Goal: Information Seeking & Learning: Check status

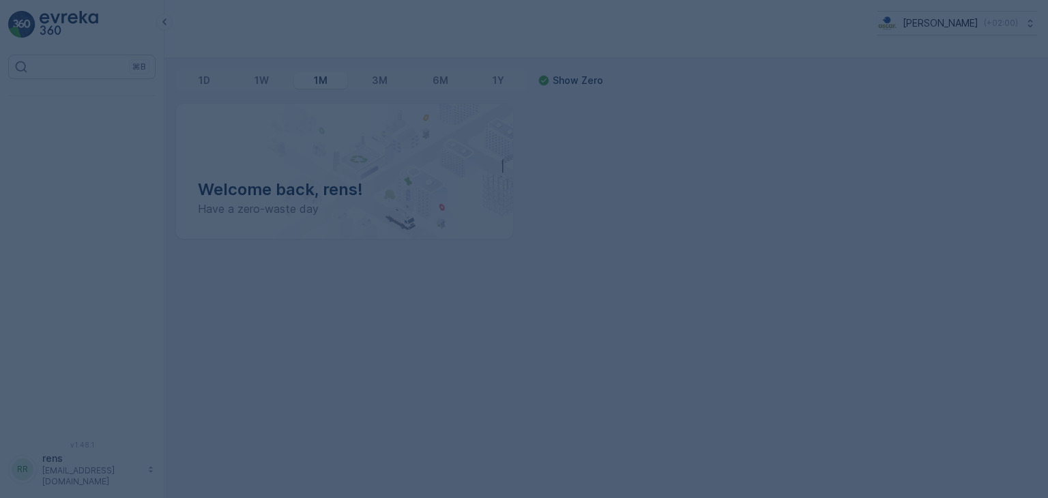
click at [192, 44] on div at bounding box center [524, 249] width 1048 height 498
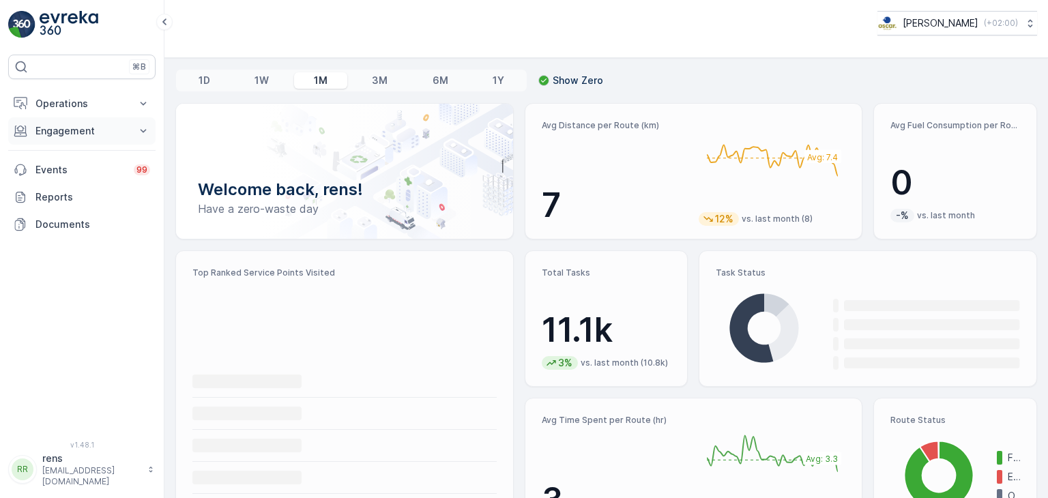
click at [76, 128] on p "Engagement" at bounding box center [81, 131] width 93 height 14
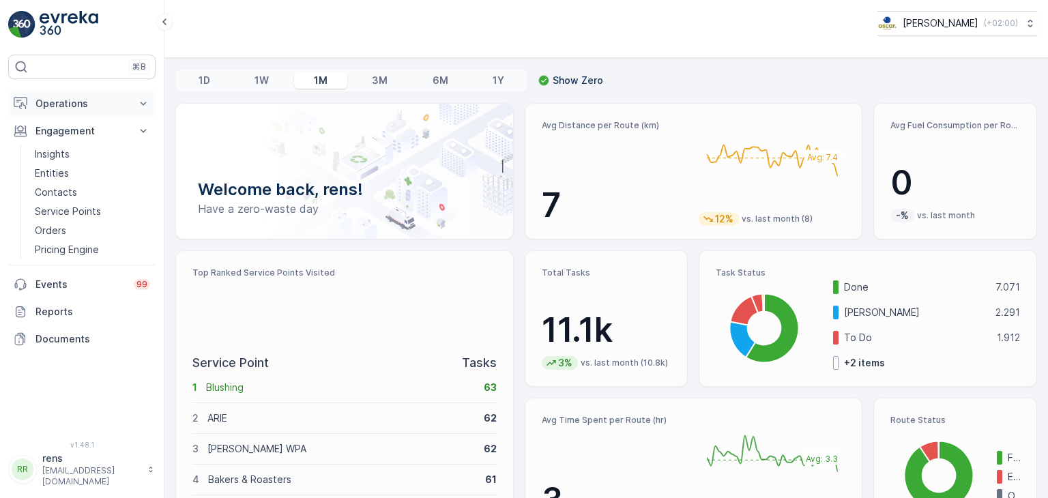
click at [70, 105] on p "Operations" at bounding box center [81, 104] width 93 height 14
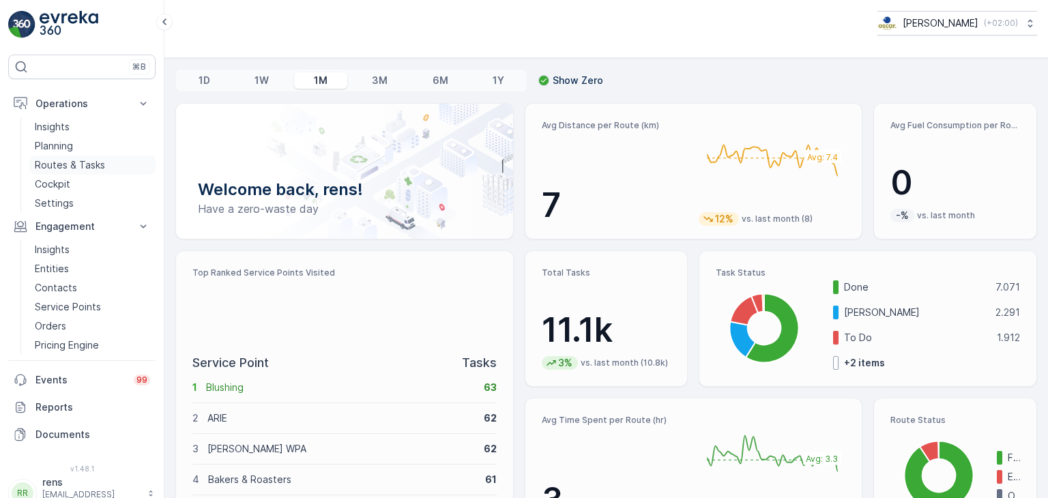
click at [85, 167] on p "Routes & Tasks" at bounding box center [70, 165] width 70 height 14
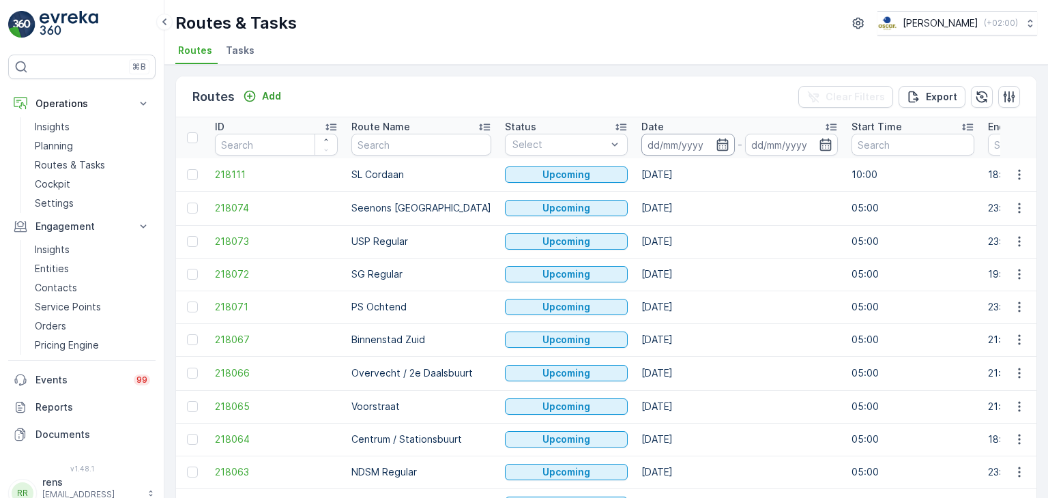
click at [678, 151] on input at bounding box center [687, 145] width 93 height 22
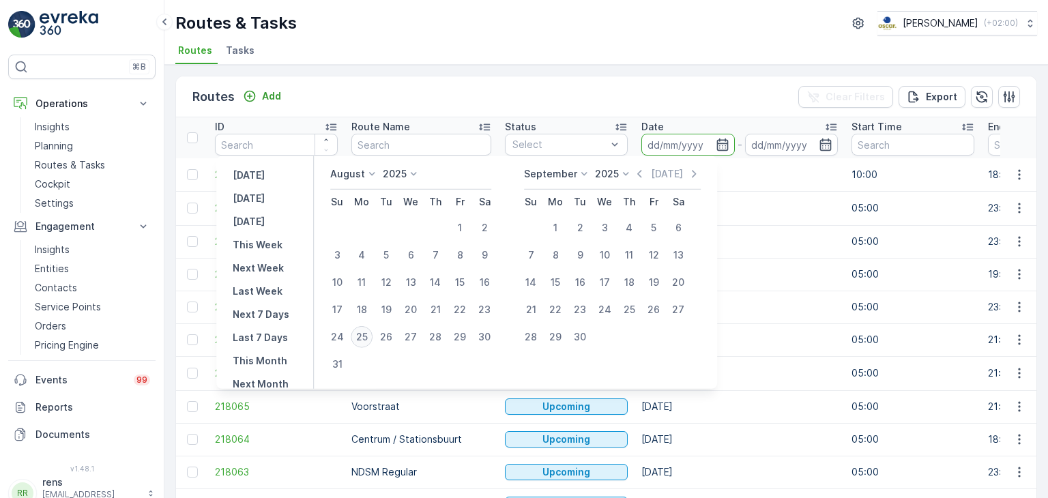
click at [372, 338] on div "25" at bounding box center [362, 337] width 22 height 22
type input "[DATE]"
click at [372, 338] on div "25" at bounding box center [362, 337] width 22 height 22
type input "[DATE]"
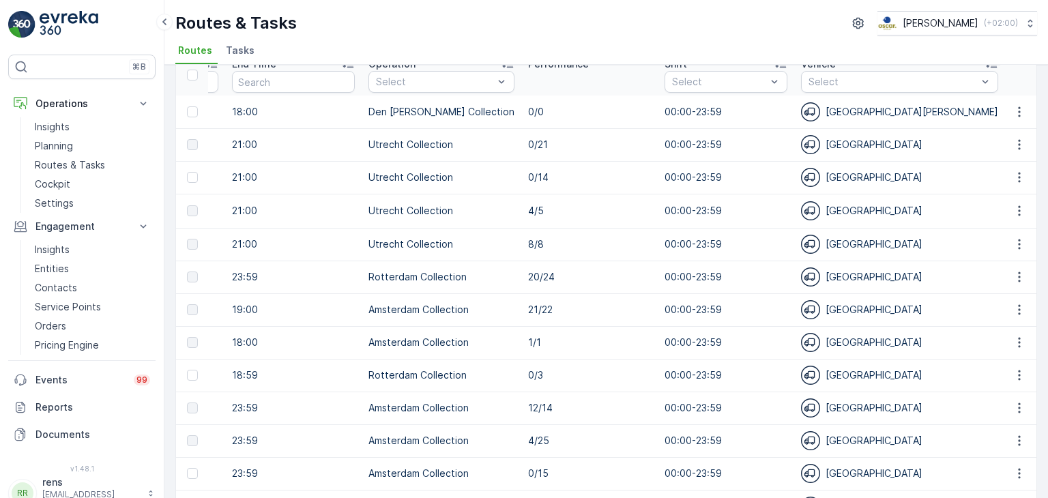
scroll to position [0, 753]
click at [408, 91] on div "Select" at bounding box center [444, 82] width 146 height 22
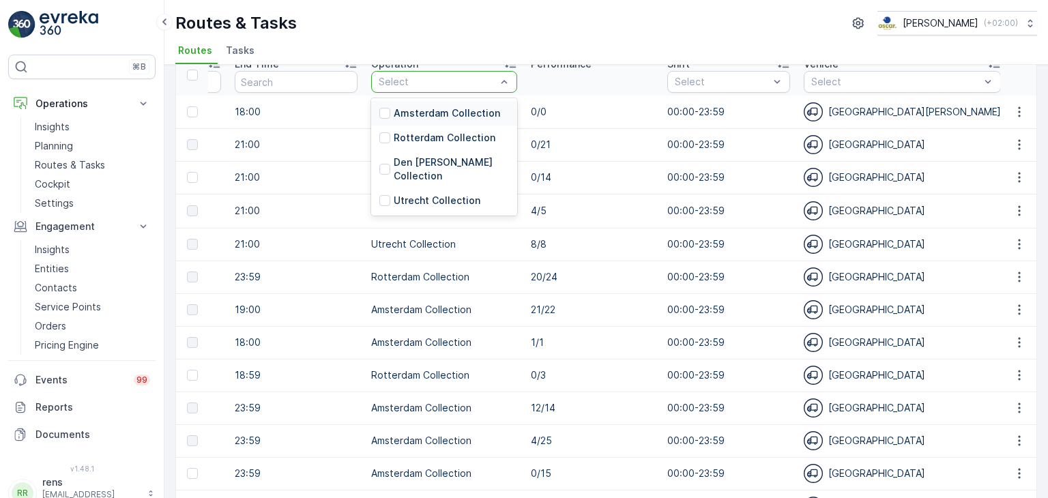
click at [415, 120] on p "Amsterdam Collection" at bounding box center [447, 113] width 106 height 14
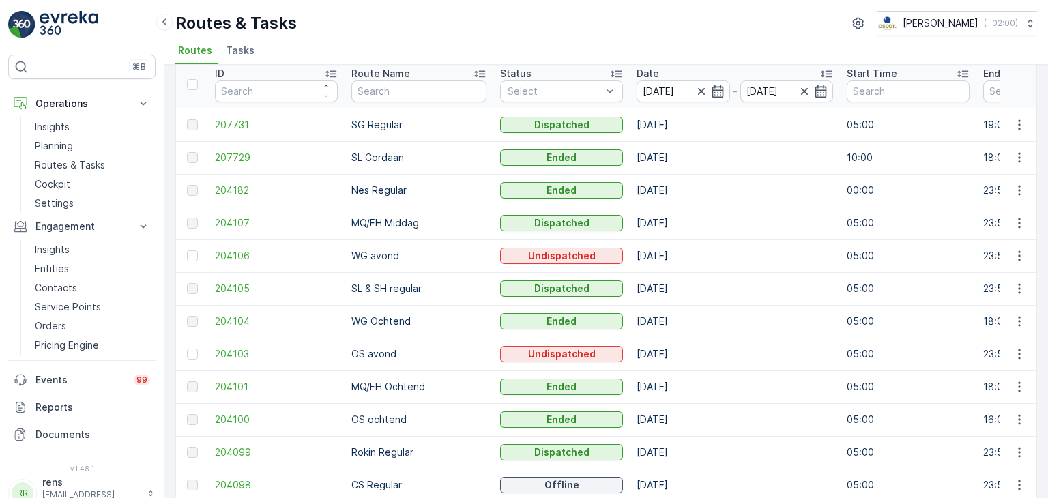
scroll to position [57, 0]
click at [1018, 457] on icon "button" at bounding box center [1020, 453] width 14 height 14
click at [998, 398] on span "See More Details" at bounding box center [987, 393] width 79 height 14
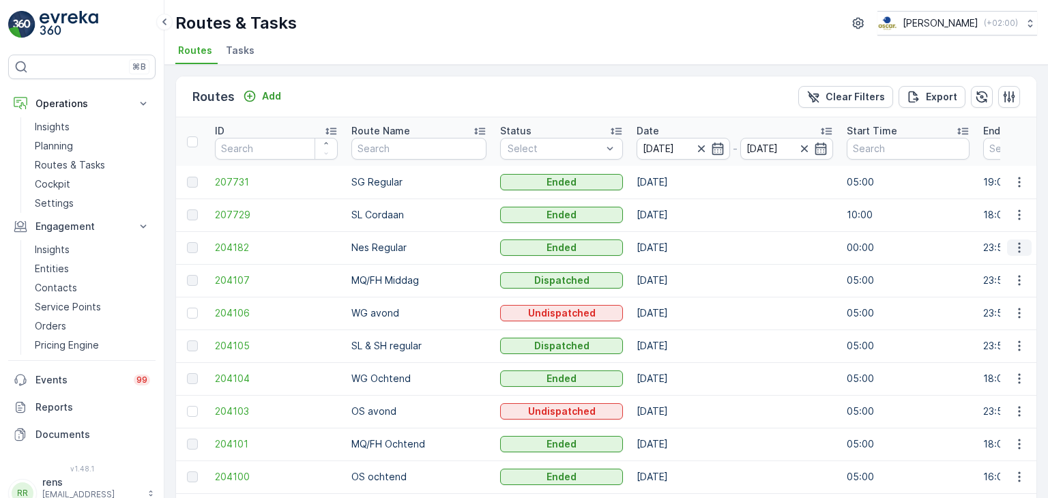
click at [1014, 250] on icon "button" at bounding box center [1020, 248] width 14 height 14
click at [1001, 262] on span "See More Details" at bounding box center [987, 268] width 79 height 14
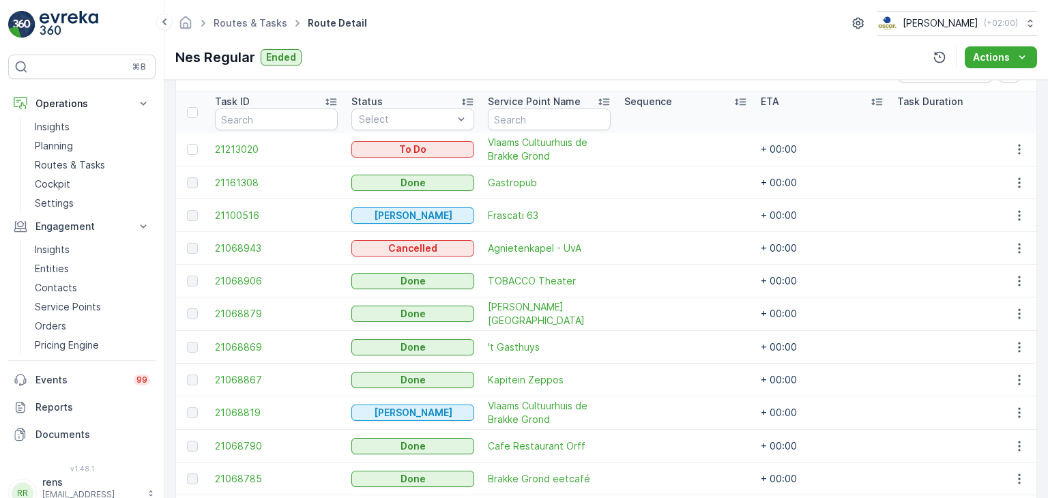
scroll to position [360, 0]
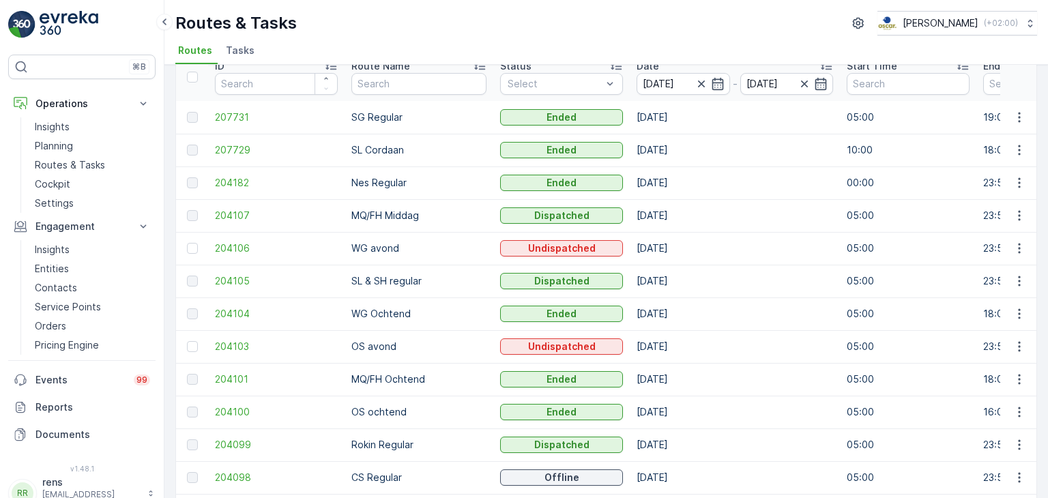
scroll to position [64, 0]
click at [1021, 443] on icon "button" at bounding box center [1020, 446] width 14 height 14
click at [1003, 386] on span "See More Details" at bounding box center [987, 386] width 79 height 14
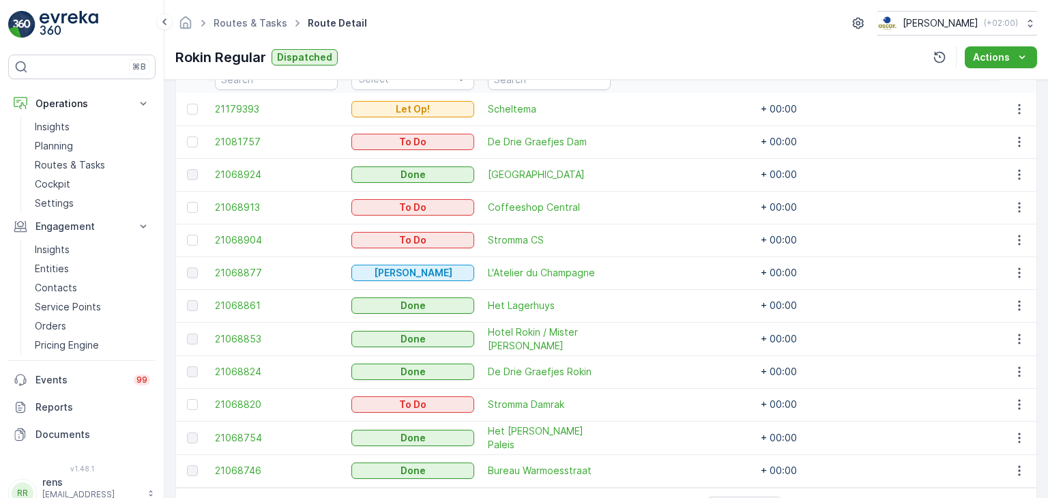
scroll to position [414, 0]
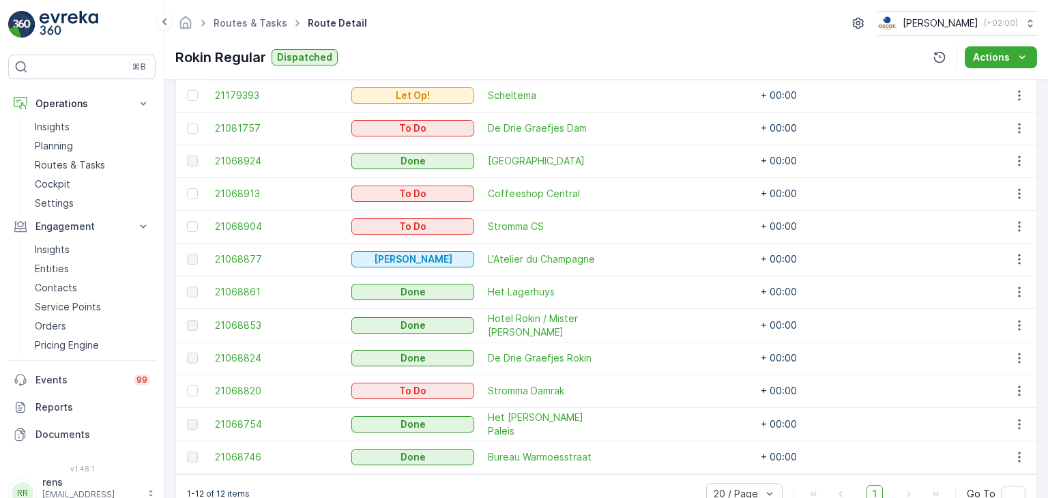
click at [511, 40] on div "Routes & Tasks Route Detail [PERSON_NAME] ( +02:00 ) Rokin Regular Dispatched A…" at bounding box center [606, 40] width 884 height 80
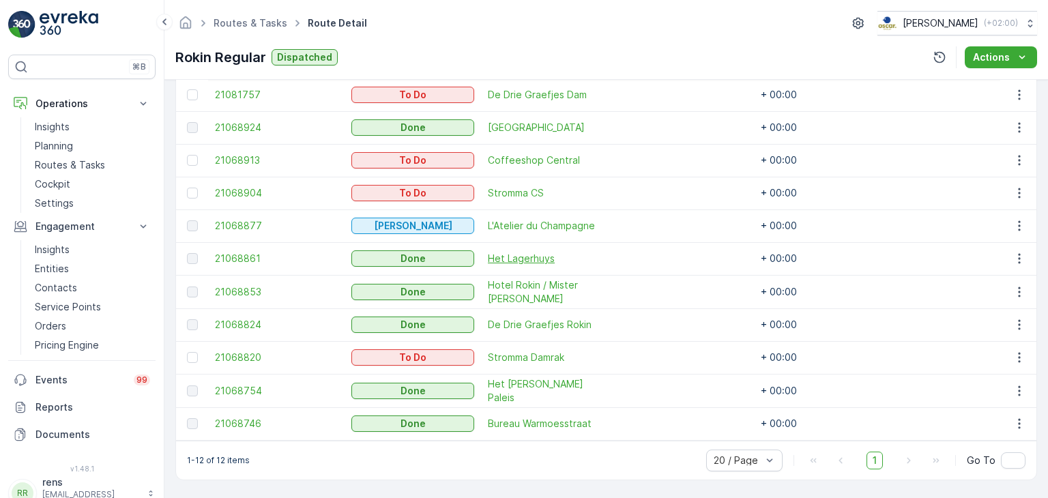
scroll to position [448, 0]
